Goal: Entertainment & Leisure: Consume media (video, audio)

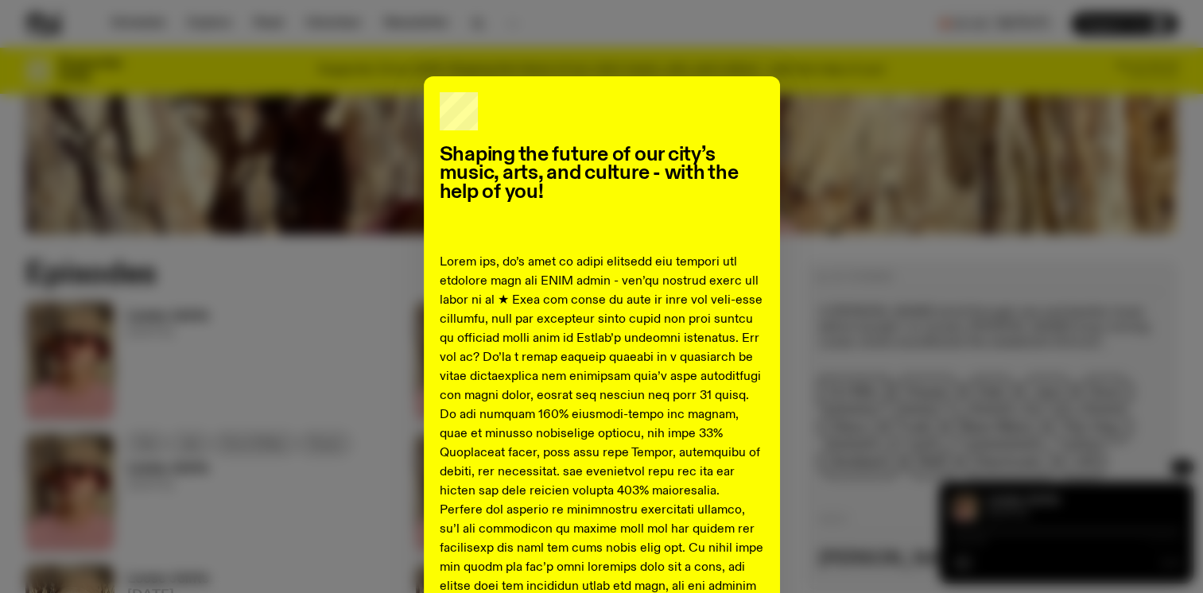
scroll to position [628, 0]
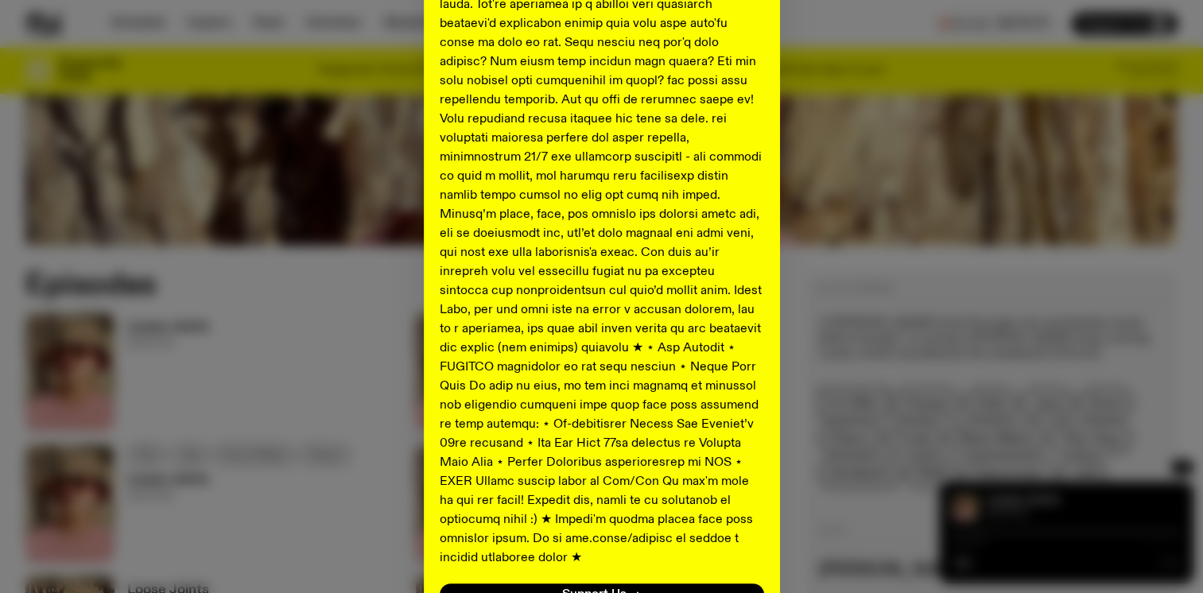
scroll to position [798, 0]
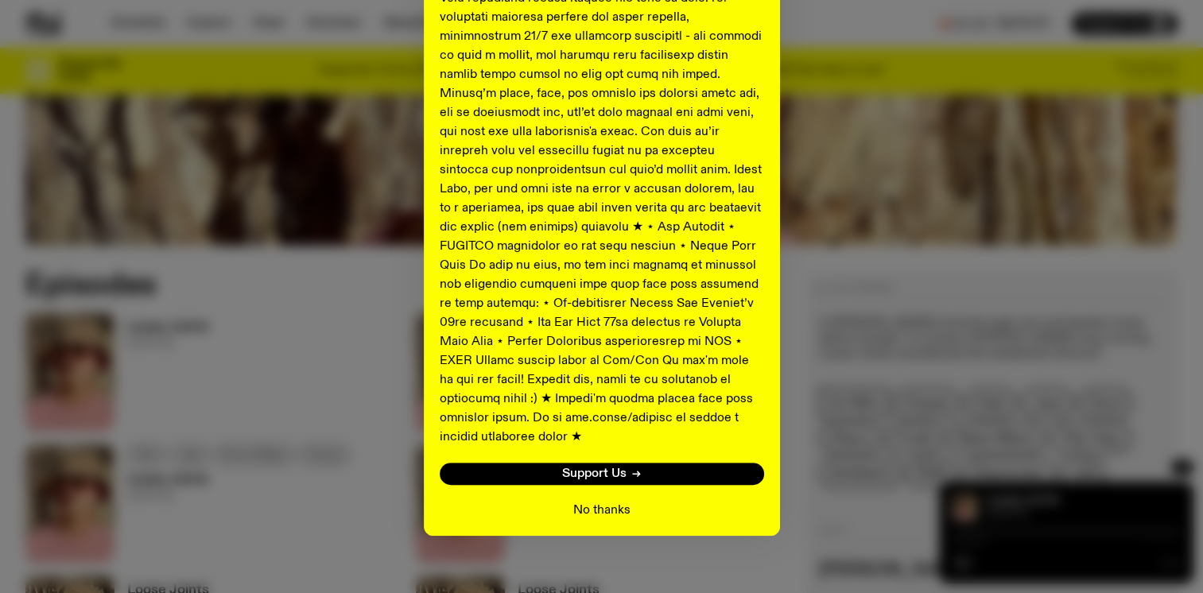
click at [580, 501] on button "No thanks" at bounding box center [601, 510] width 57 height 19
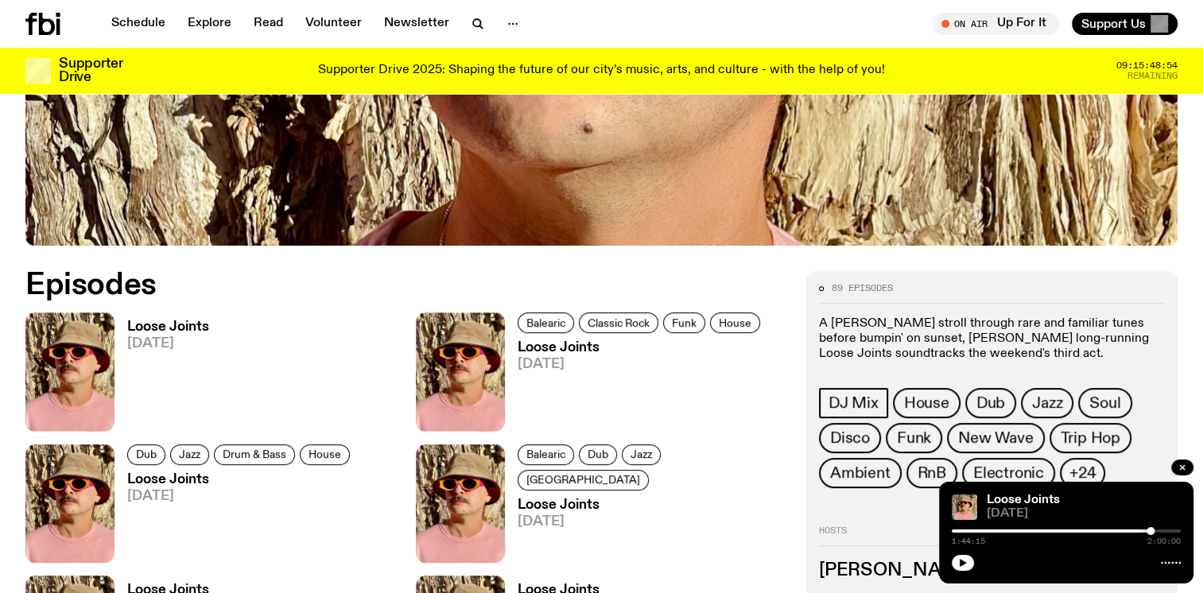
click at [180, 470] on div "Dub Jazz Drum & Bass House Loose Joints [DATE]" at bounding box center [235, 503] width 240 height 118
click at [118, 491] on link "Loose Joints [DATE]" at bounding box center [235, 518] width 240 height 90
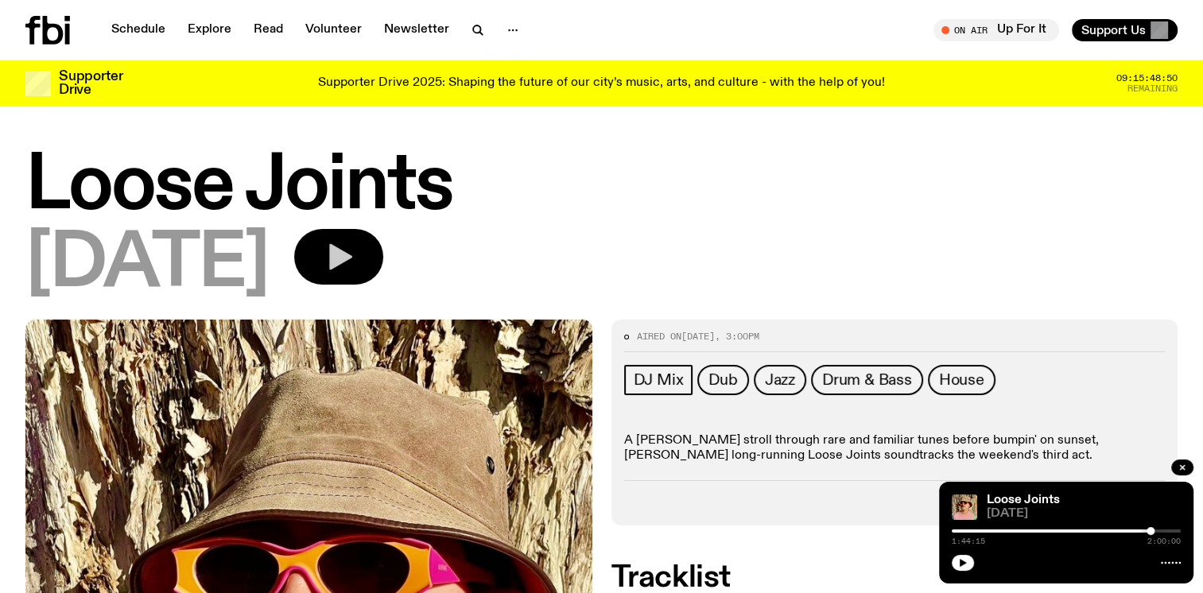
click at [355, 265] on icon "button" at bounding box center [339, 257] width 32 height 32
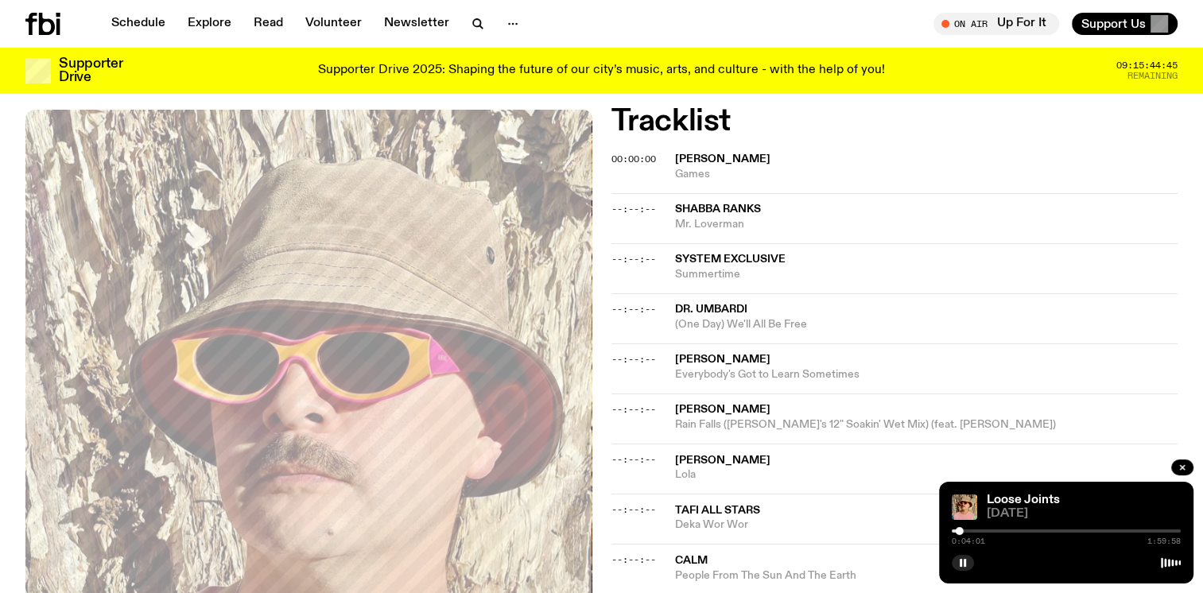
scroll to position [472, 0]
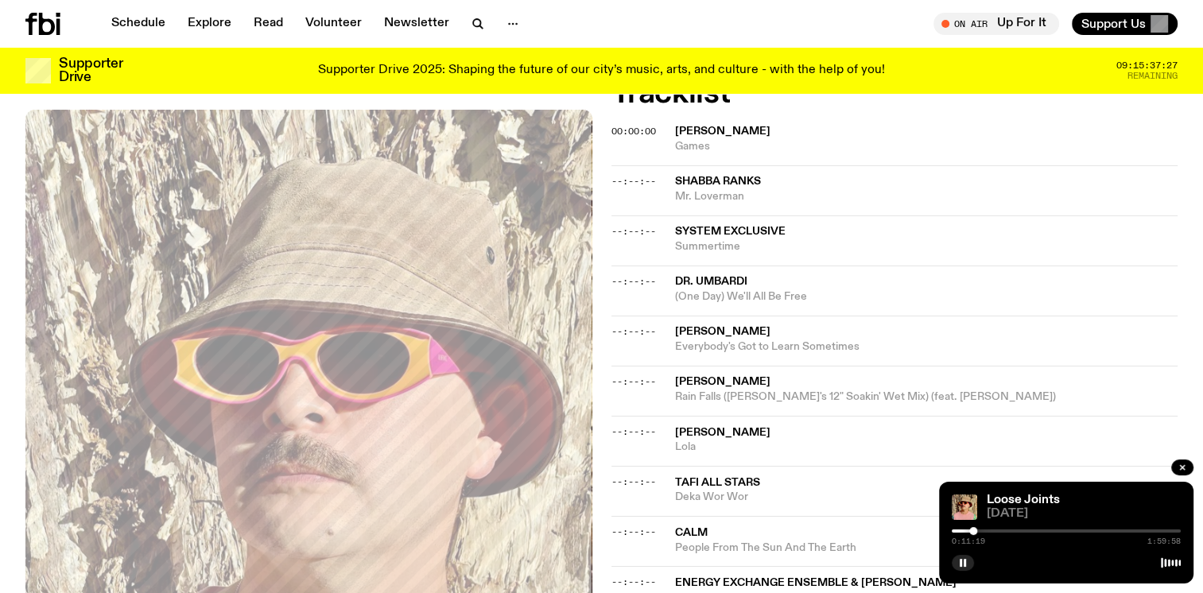
click at [1057, 244] on span "Summertime" at bounding box center [926, 246] width 503 height 15
click at [1078, 193] on span "Mr. Loverman" at bounding box center [926, 196] width 503 height 15
